Goal: Transaction & Acquisition: Register for event/course

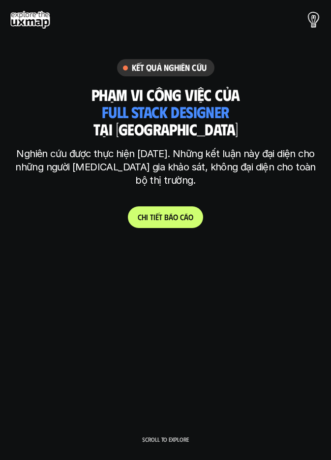
click at [164, 209] on link "C h i t i ế t b á o c á o" at bounding box center [165, 217] width 75 height 22
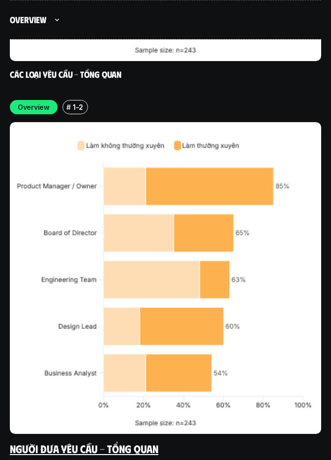
scroll to position [3429, 0]
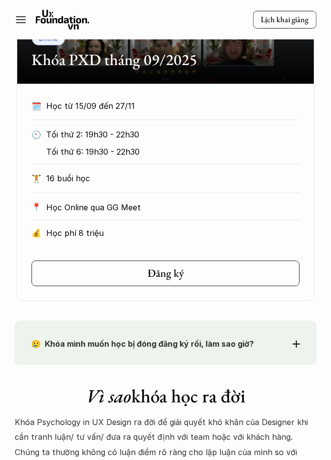
scroll to position [1219, 0]
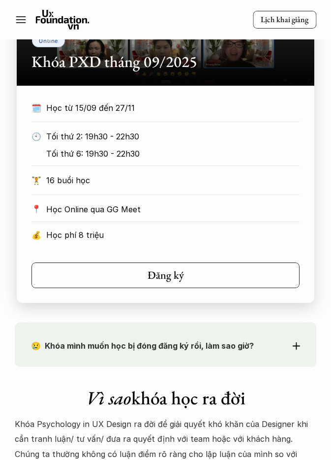
click at [115, 207] on p "Học Online qua GG Meet" at bounding box center [173, 209] width 254 height 15
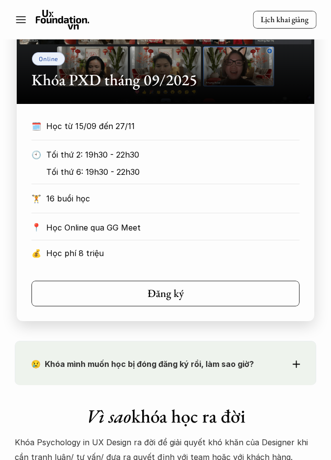
scroll to position [1060, 0]
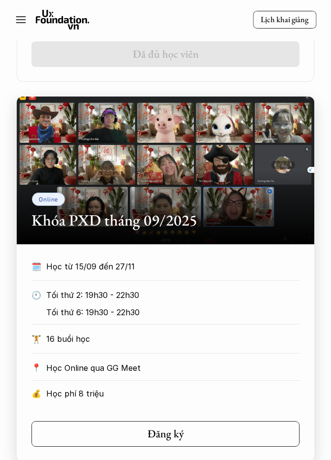
click at [78, 177] on div "Online Khóa PXD tháng 09/2025" at bounding box center [166, 170] width 298 height 148
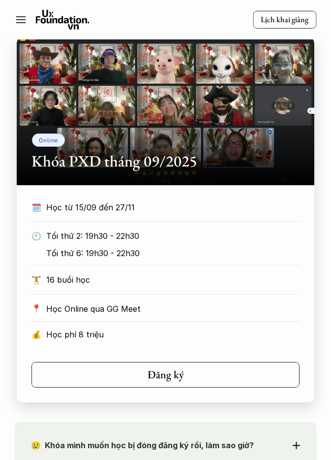
scroll to position [1120, 0]
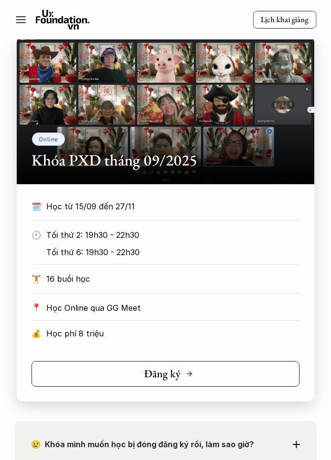
click at [163, 371] on h5 "Đăng ký" at bounding box center [162, 373] width 36 height 13
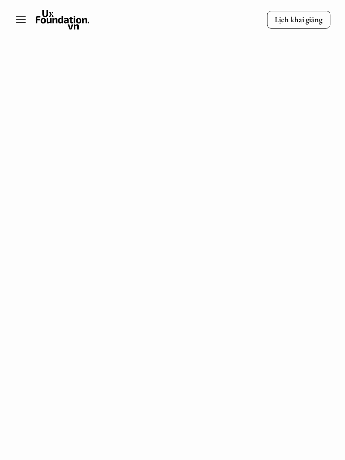
scroll to position [1338, 0]
